Goal: Task Accomplishment & Management: Manage account settings

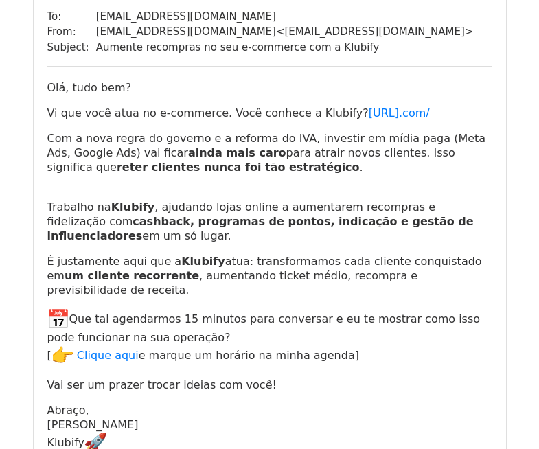
scroll to position [343, 0]
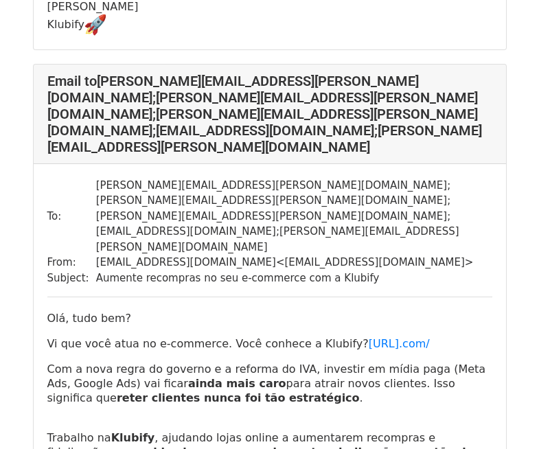
scroll to position [3293, 0]
